Goal: Task Accomplishment & Management: Use online tool/utility

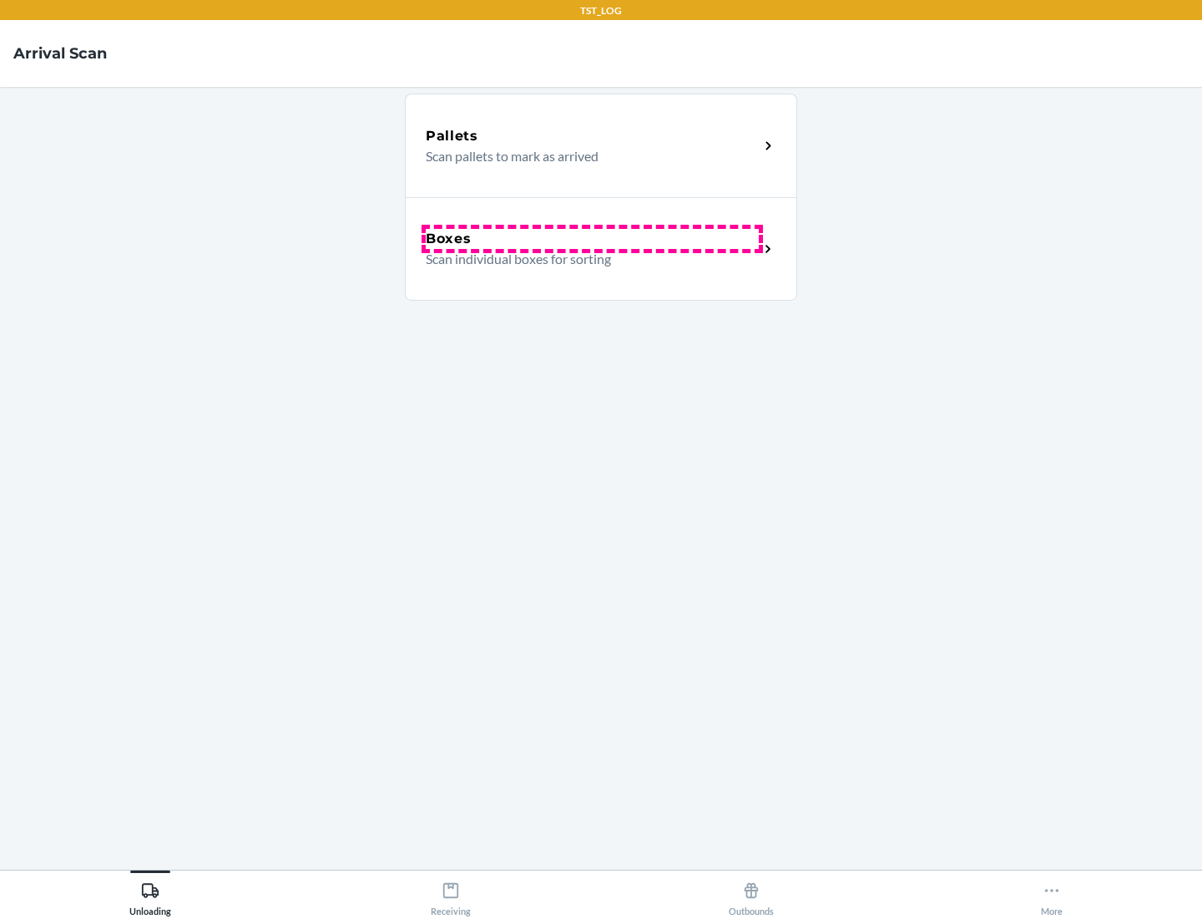
click at [592, 239] on div "Boxes" at bounding box center [592, 239] width 333 height 20
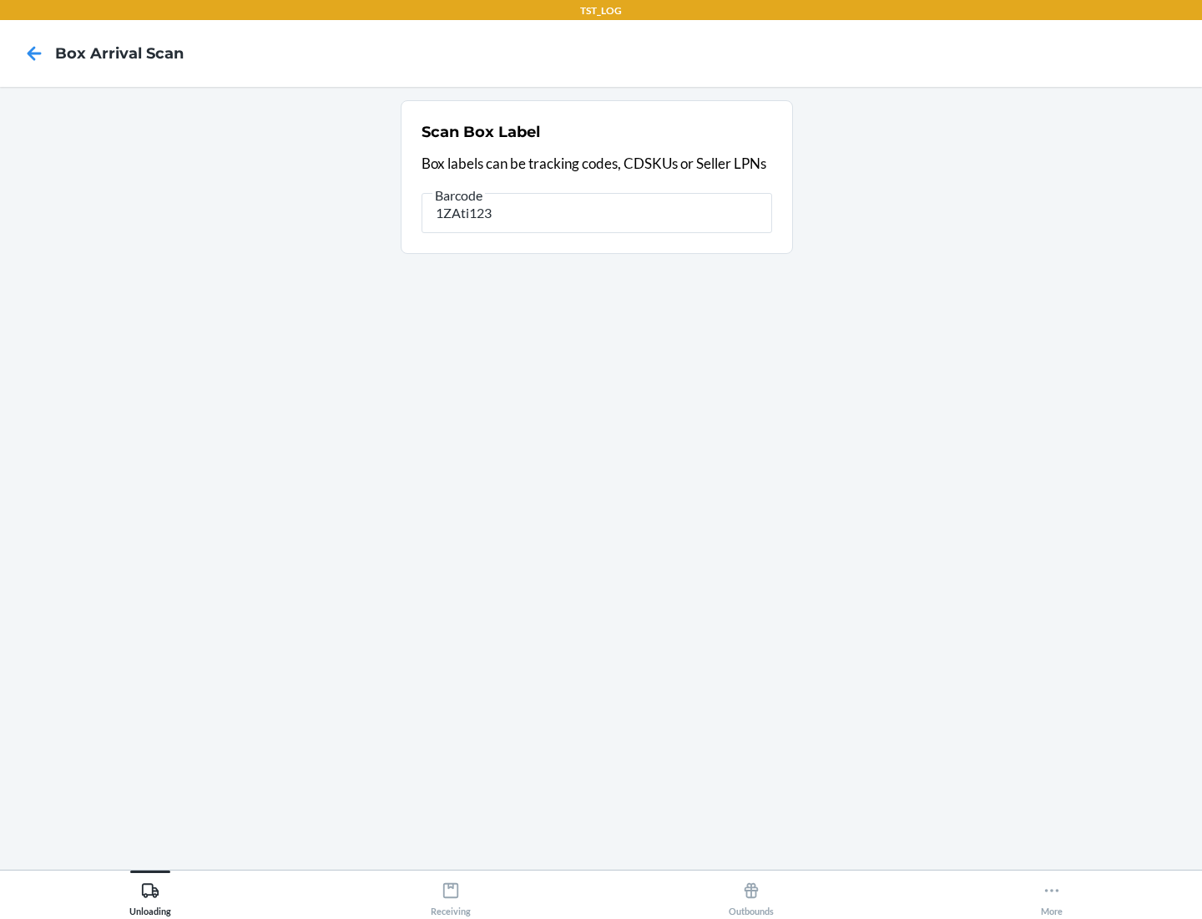
type input "1ZAti123"
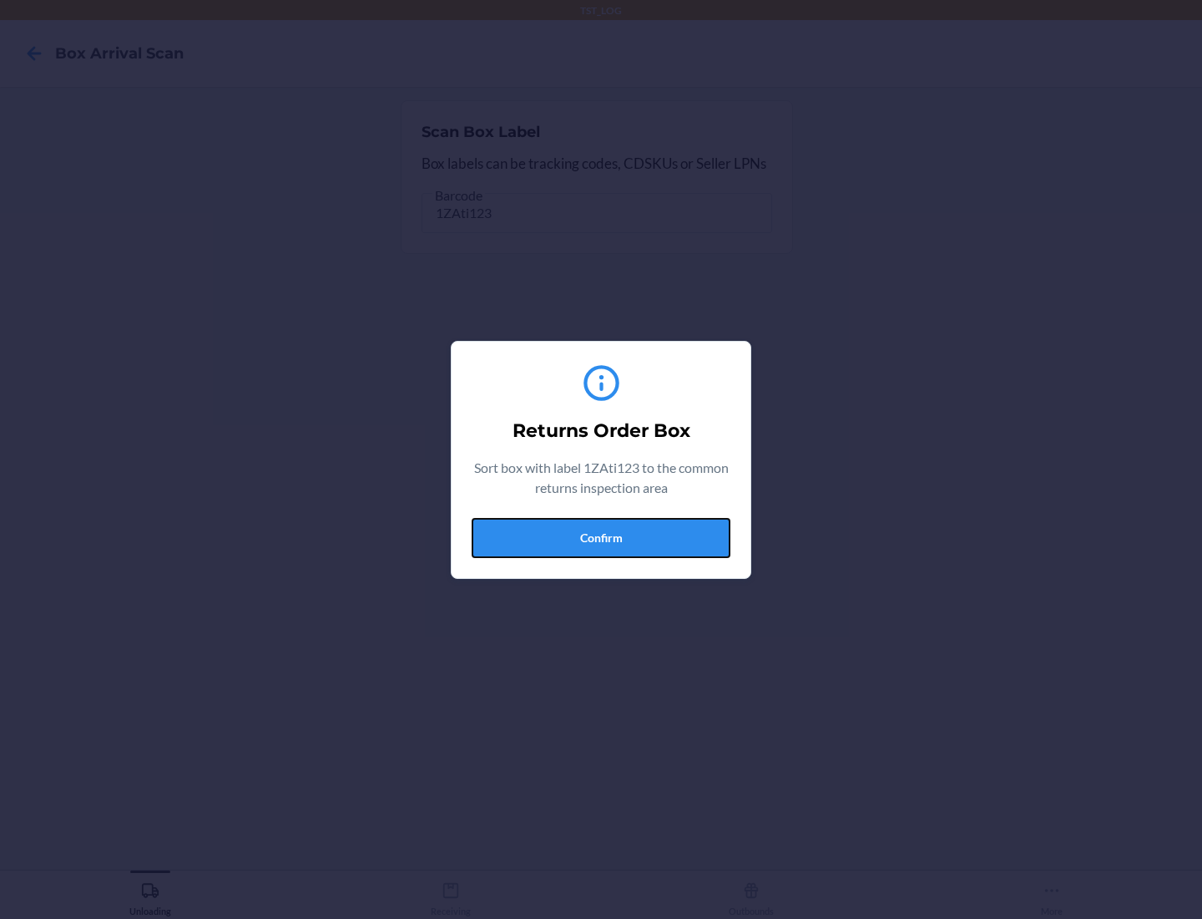
click at [601, 537] on button "Confirm" at bounding box center [601, 538] width 259 height 40
